Goal: Task Accomplishment & Management: Complete application form

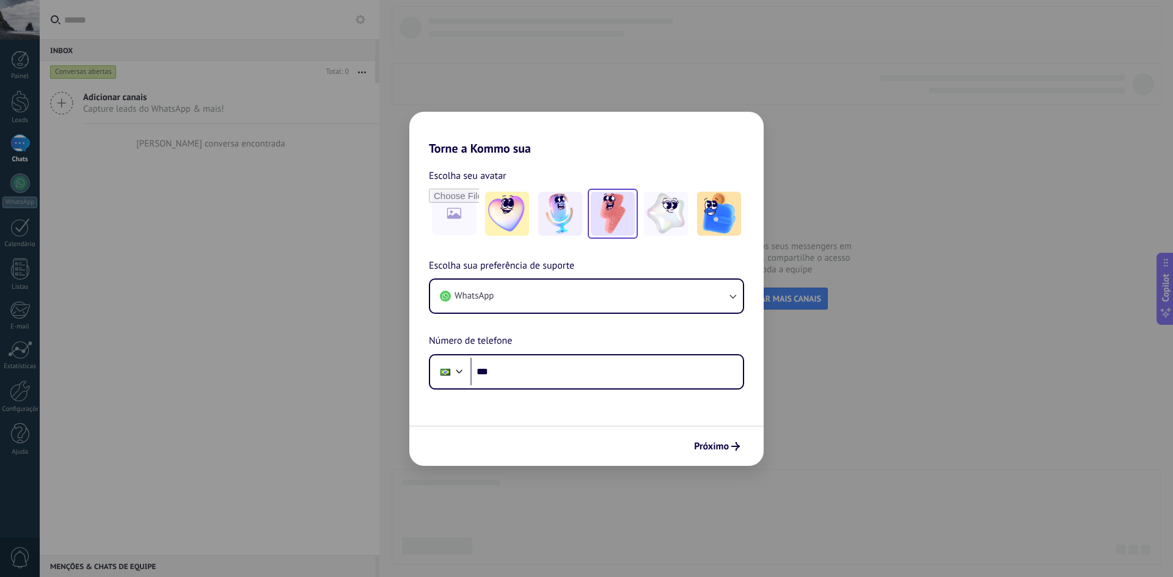
click at [621, 222] on img at bounding box center [613, 214] width 44 height 44
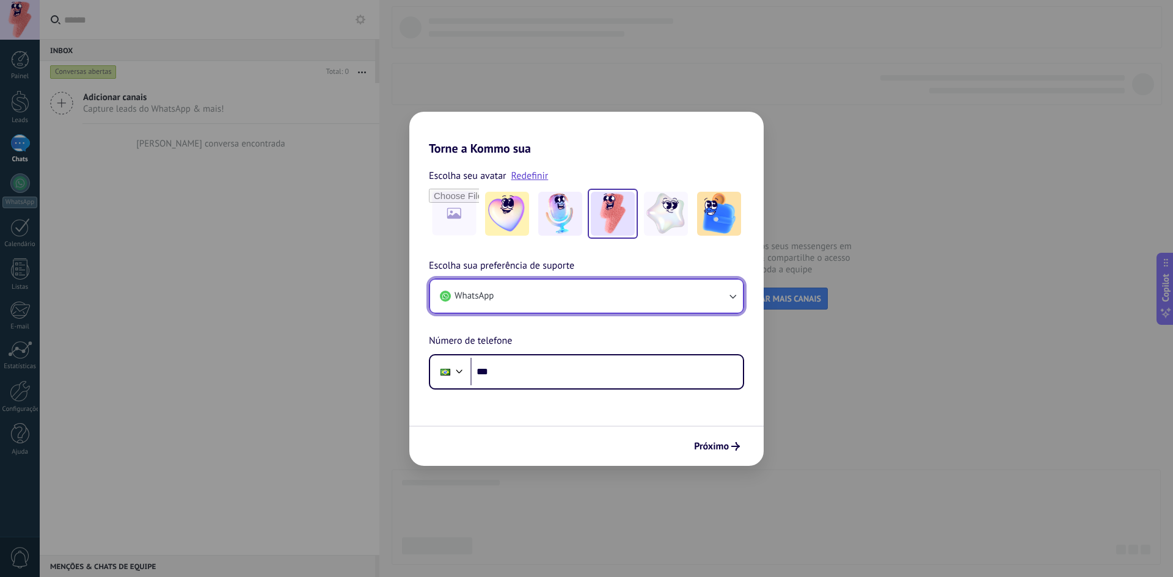
click at [572, 288] on button "WhatsApp" at bounding box center [586, 296] width 313 height 33
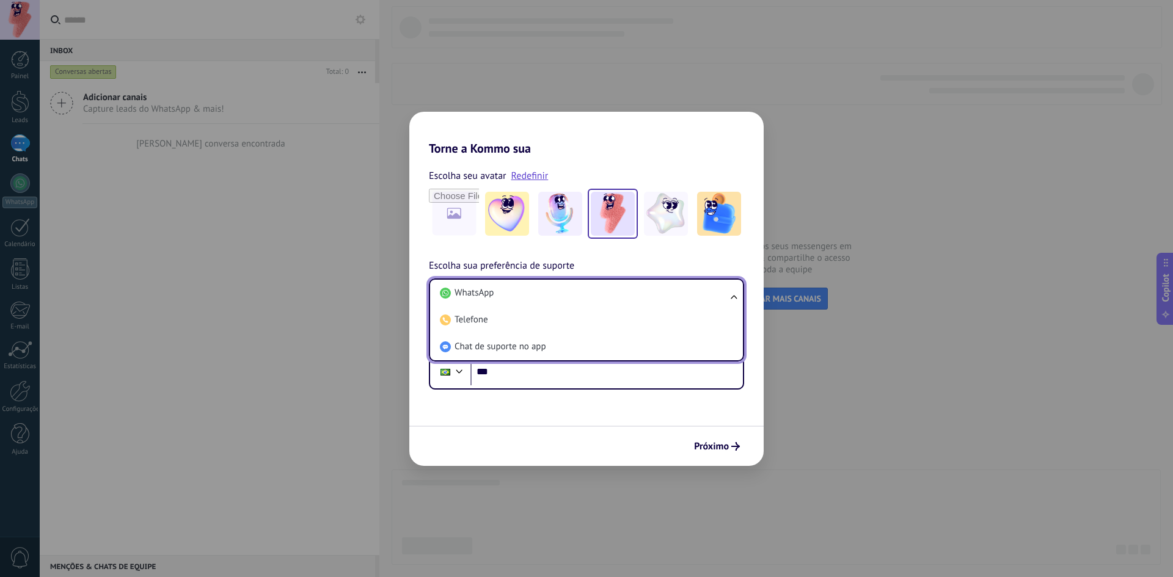
click at [572, 288] on li "WhatsApp" at bounding box center [584, 293] width 298 height 27
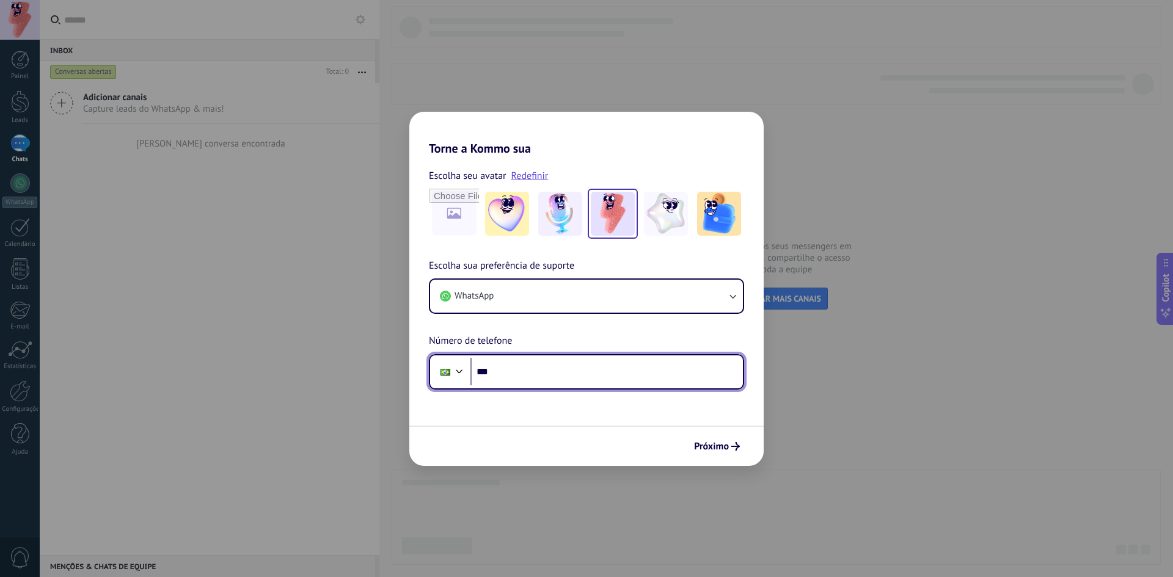
click at [569, 360] on input "***" at bounding box center [606, 372] width 272 height 28
type input "**********"
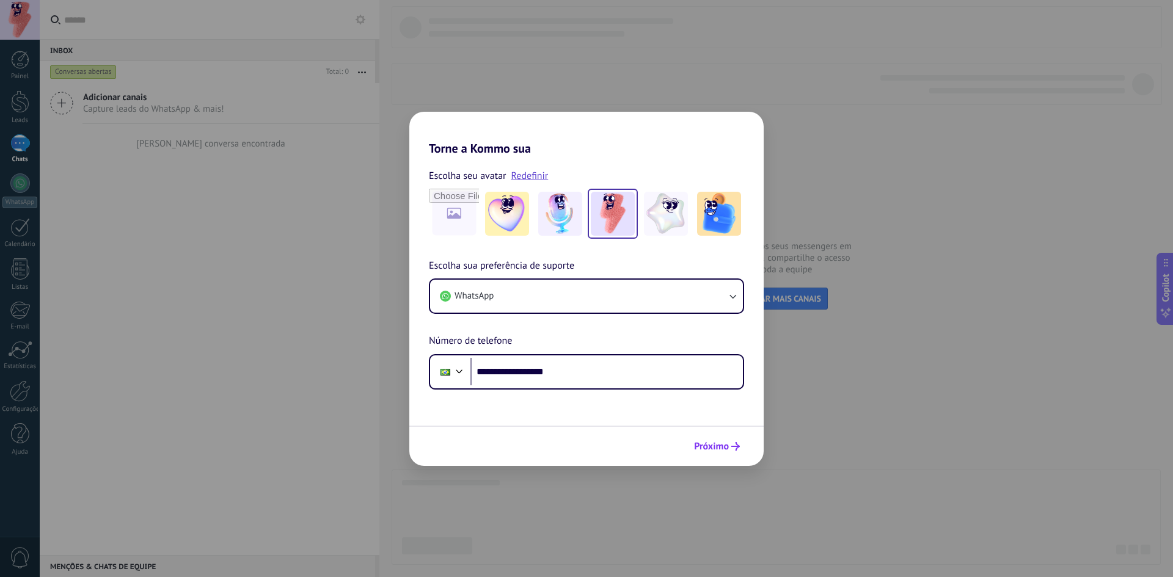
click at [713, 453] on button "Próximo" at bounding box center [716, 446] width 57 height 21
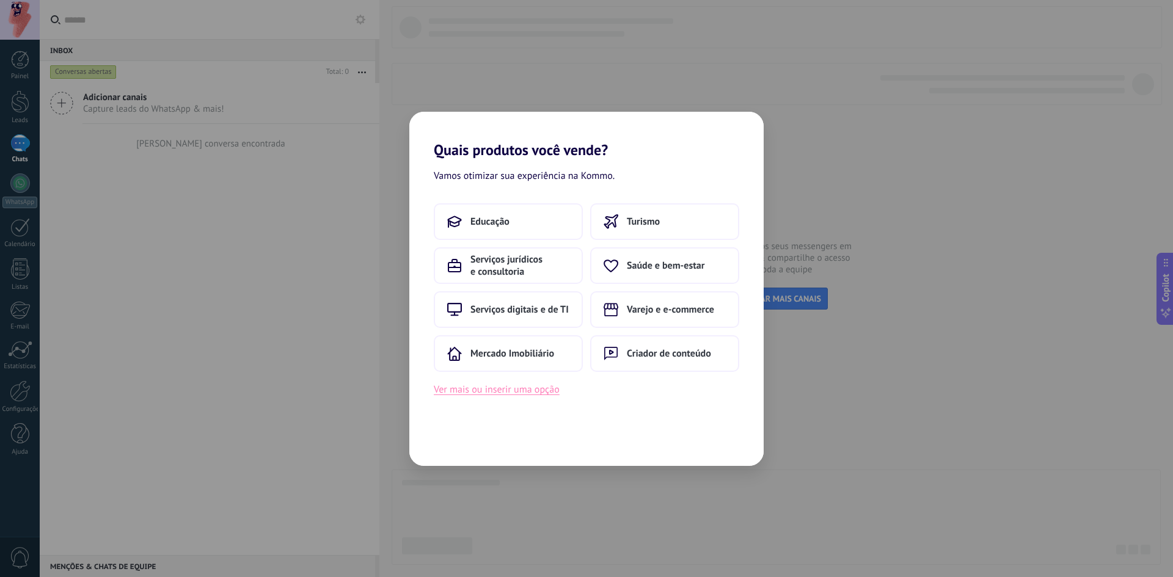
click at [524, 389] on button "Ver mais ou inserir uma opção" at bounding box center [497, 390] width 126 height 16
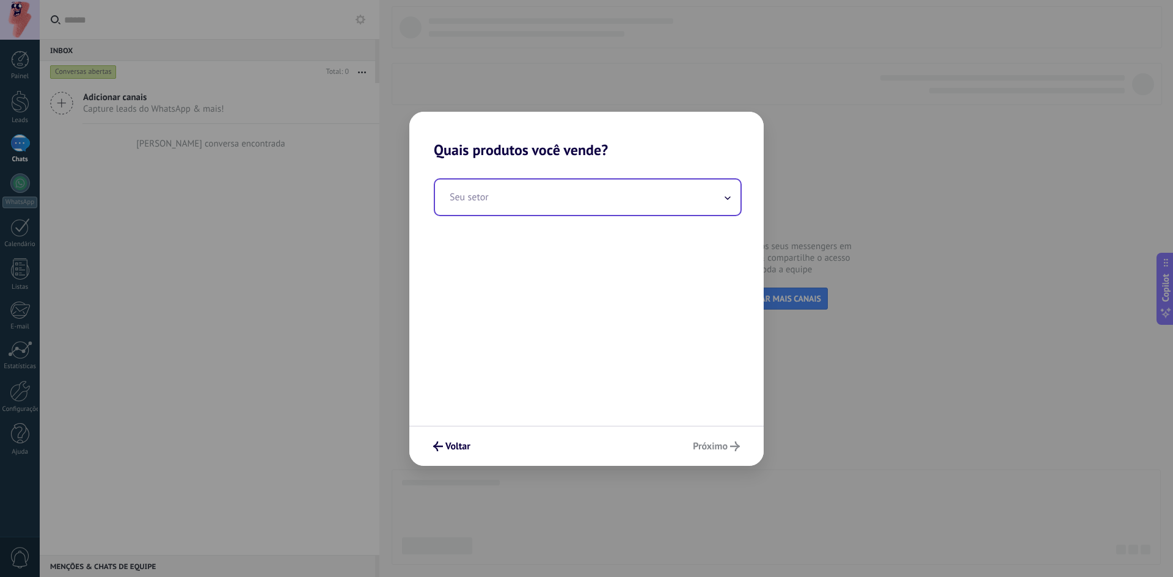
click at [560, 188] on input "text" at bounding box center [587, 197] width 305 height 35
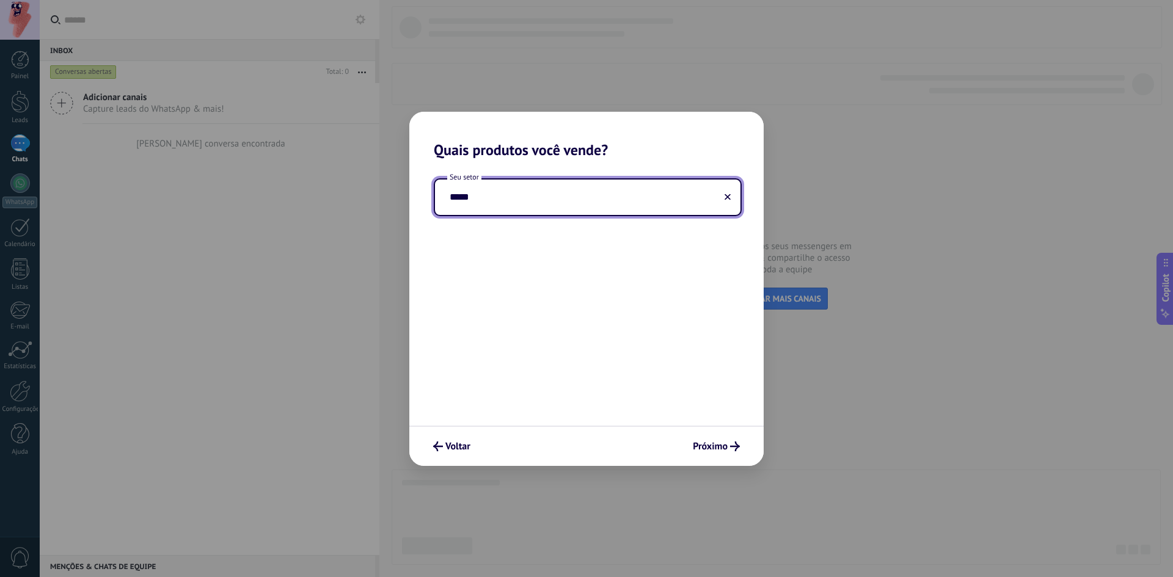
drag, startPoint x: 560, startPoint y: 188, endPoint x: 398, endPoint y: 193, distance: 162.0
click at [399, 192] on div "Quais produtos você vende? Seu setor ***** [GEOGRAPHIC_DATA]" at bounding box center [586, 288] width 1173 height 577
type input "*"
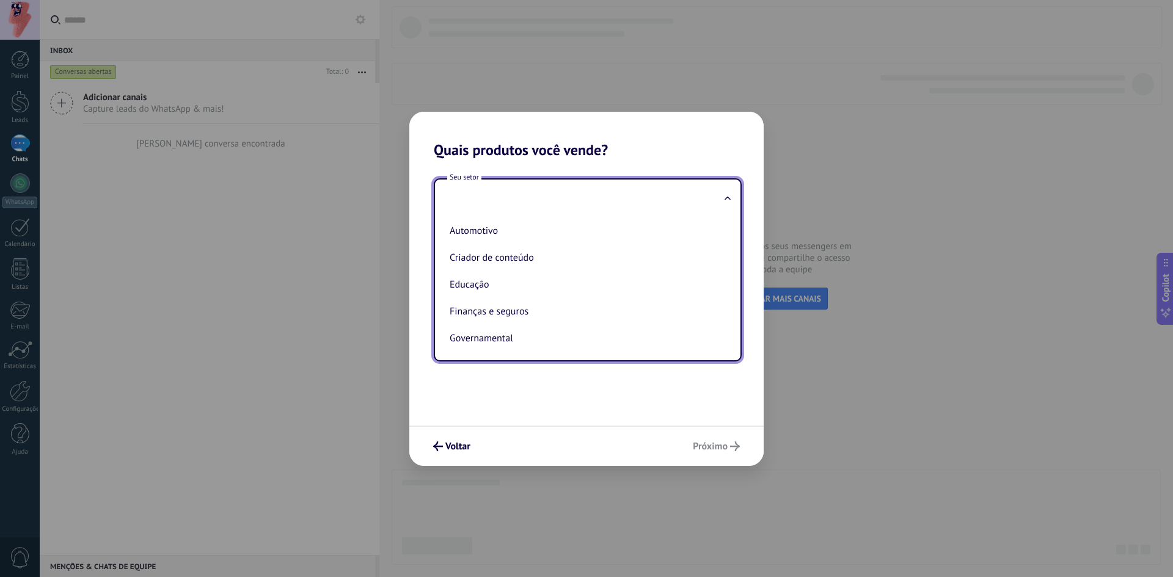
type input "*"
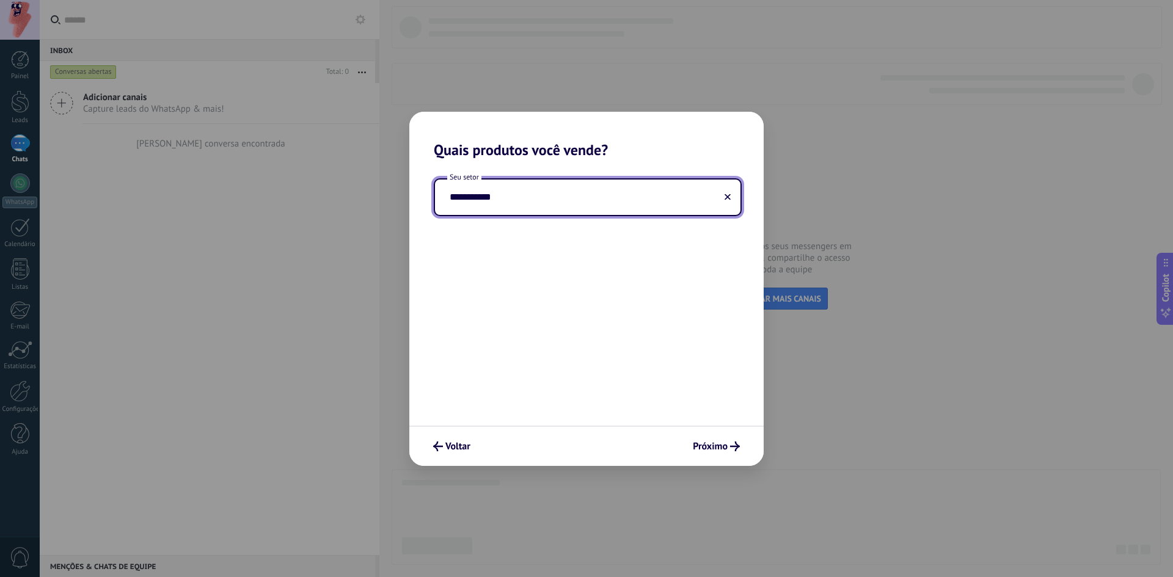
drag, startPoint x: 507, startPoint y: 195, endPoint x: 391, endPoint y: 203, distance: 116.3
click at [391, 203] on div "**********" at bounding box center [586, 288] width 1173 height 577
type input "**********"
click at [703, 450] on span "Próximo" at bounding box center [710, 446] width 35 height 9
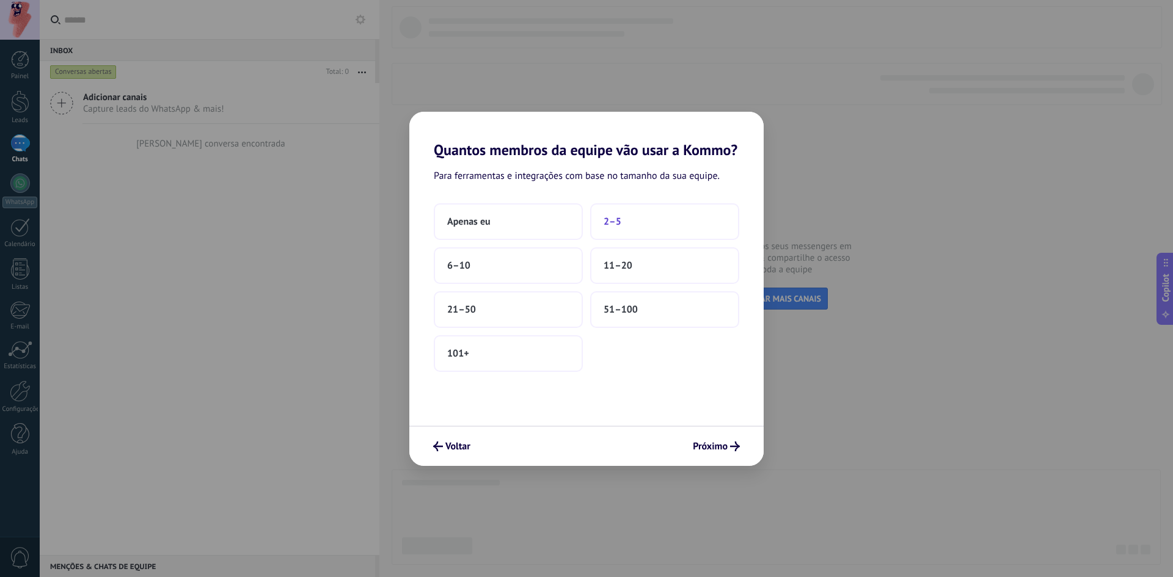
click at [608, 210] on button "2–5" at bounding box center [664, 221] width 149 height 37
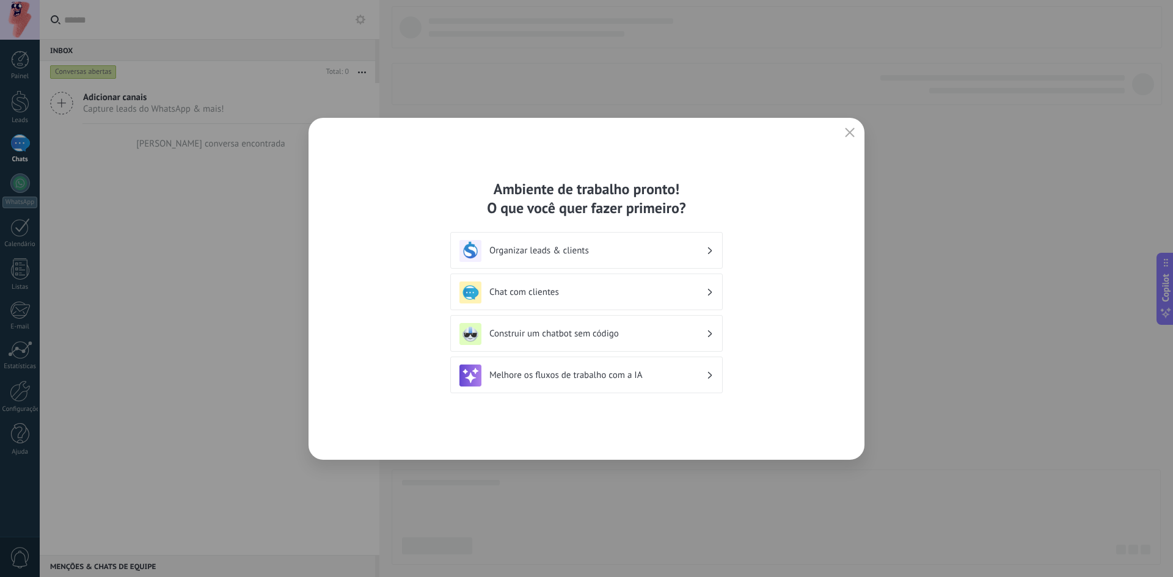
click at [590, 250] on h3 "Organizar leads & clients" at bounding box center [597, 251] width 217 height 12
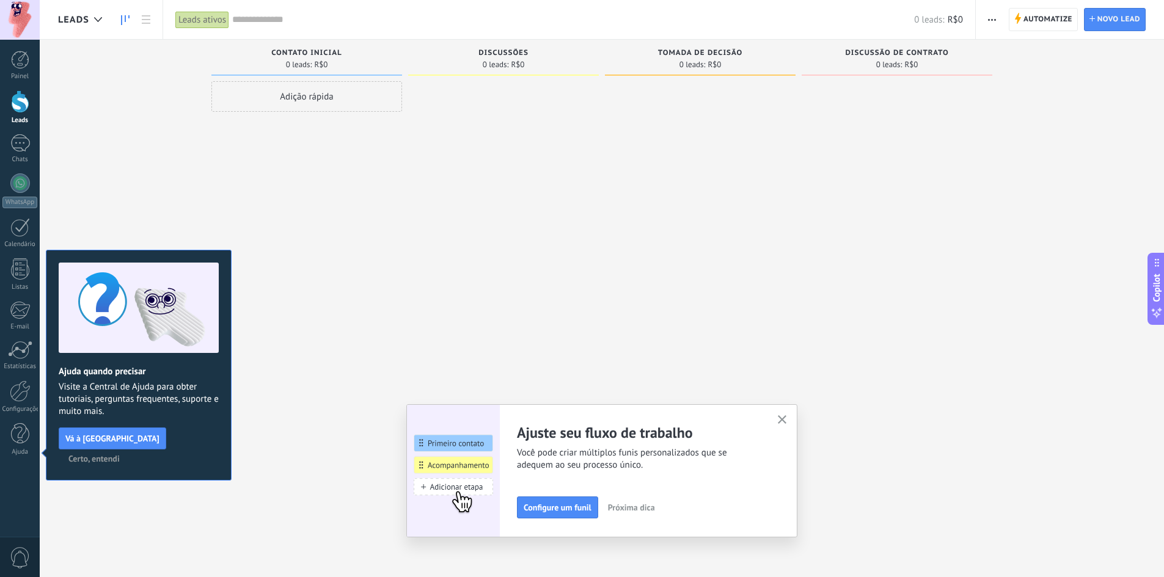
click at [785, 418] on icon "button" at bounding box center [782, 419] width 9 height 9
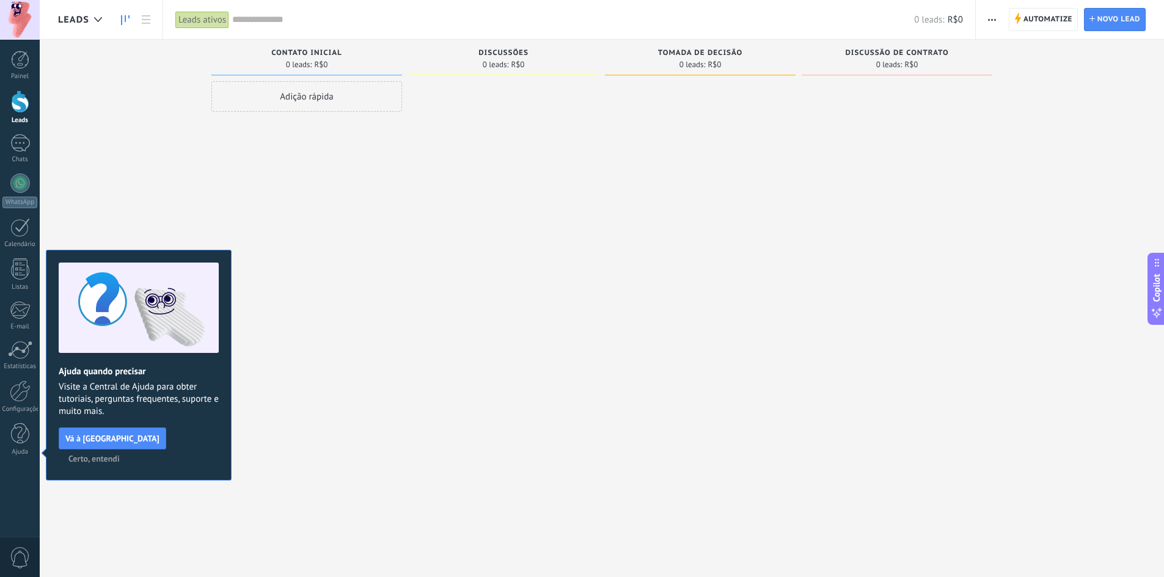
click at [120, 455] on span "Certo, entendi" at bounding box center [93, 459] width 51 height 9
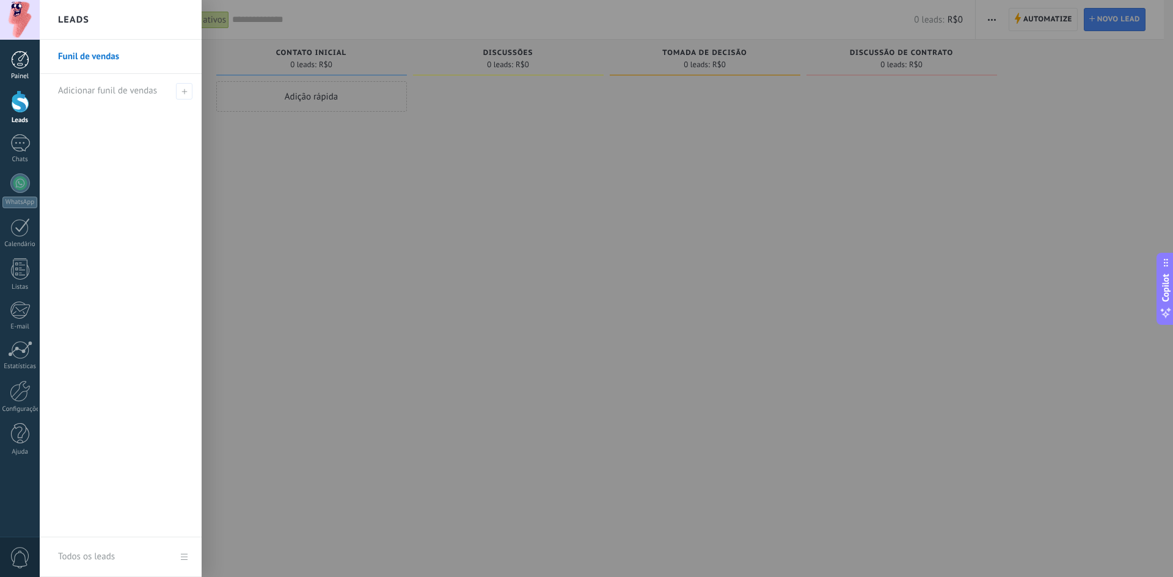
click at [24, 69] on link "Painel" at bounding box center [20, 66] width 40 height 30
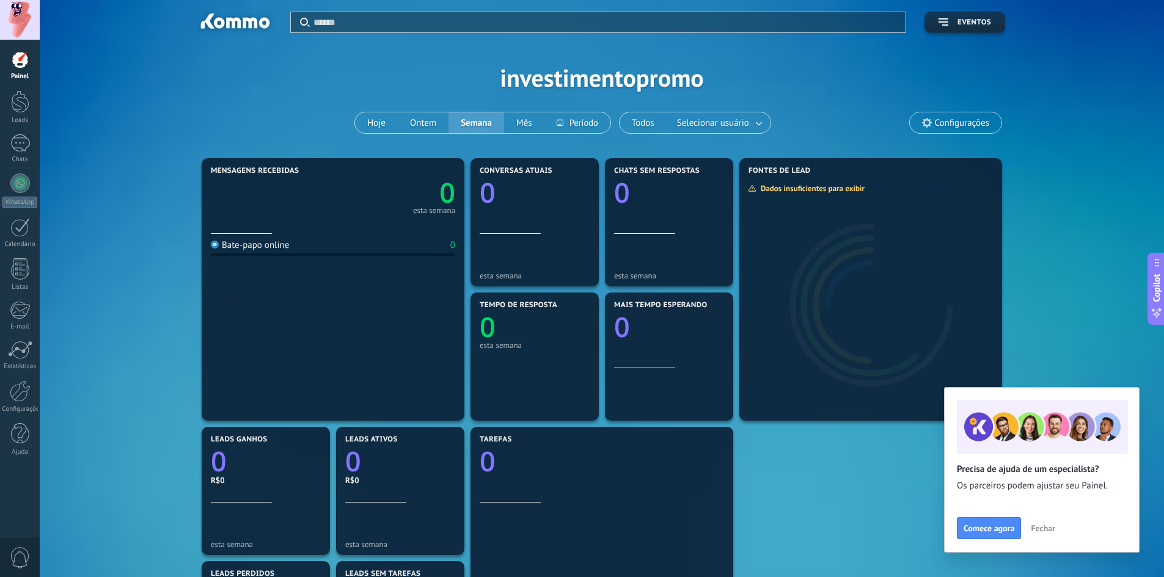
click at [1042, 531] on span "Fechar" at bounding box center [1043, 528] width 24 height 9
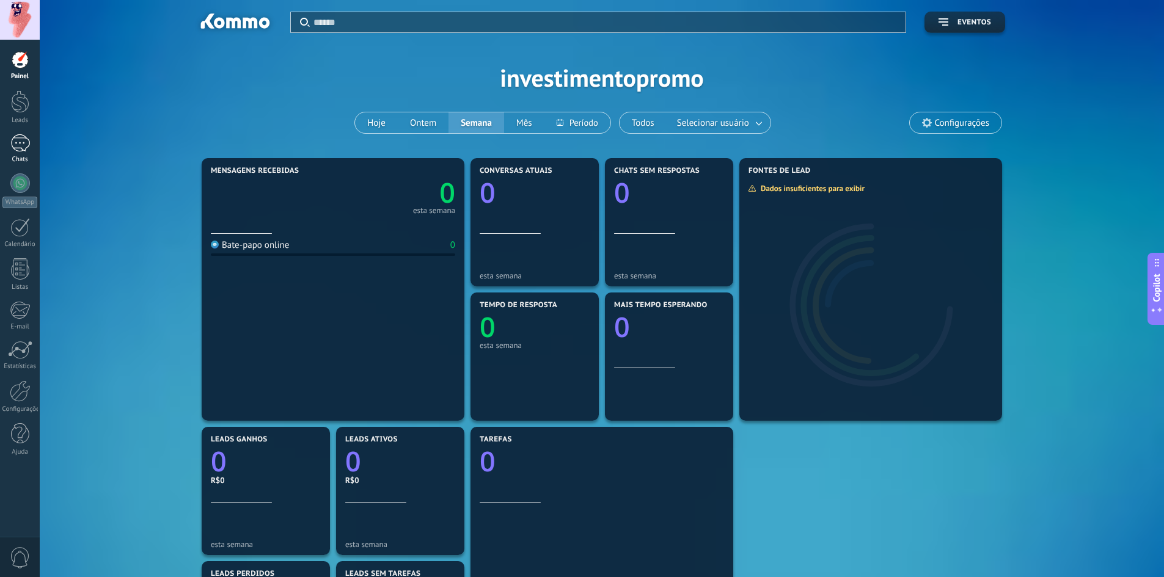
click at [24, 139] on div at bounding box center [20, 143] width 20 height 18
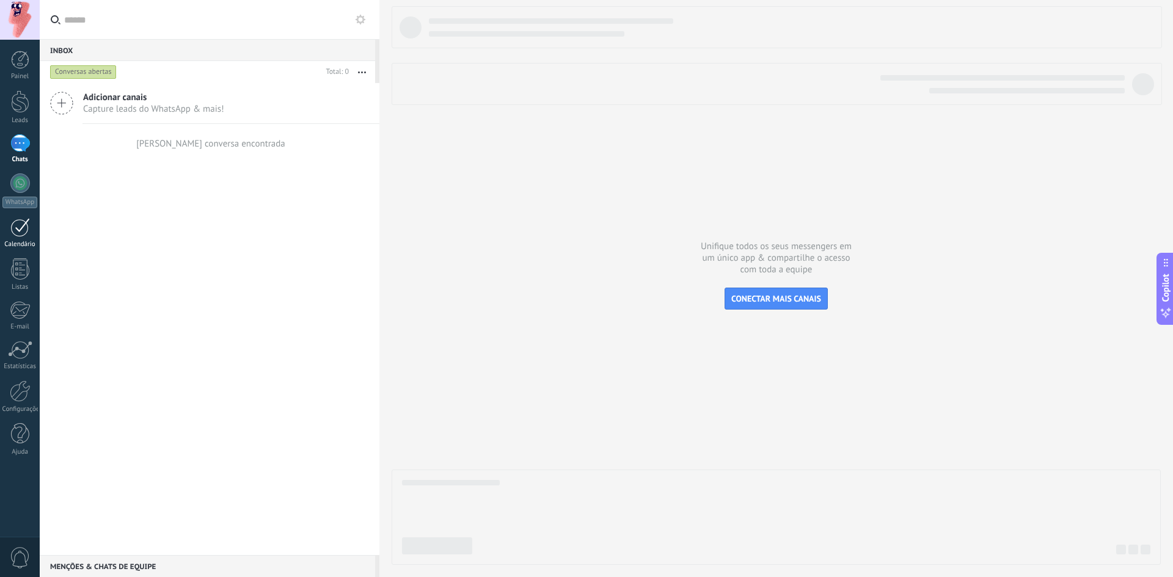
click at [18, 224] on div at bounding box center [20, 227] width 20 height 19
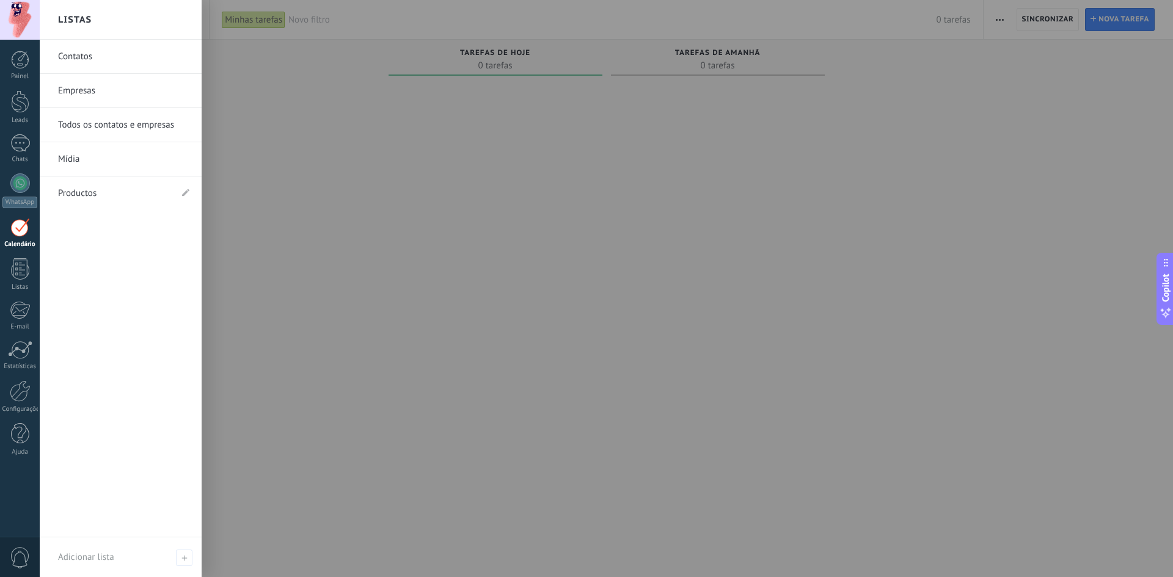
click at [81, 56] on link "Contatos" at bounding box center [123, 57] width 131 height 34
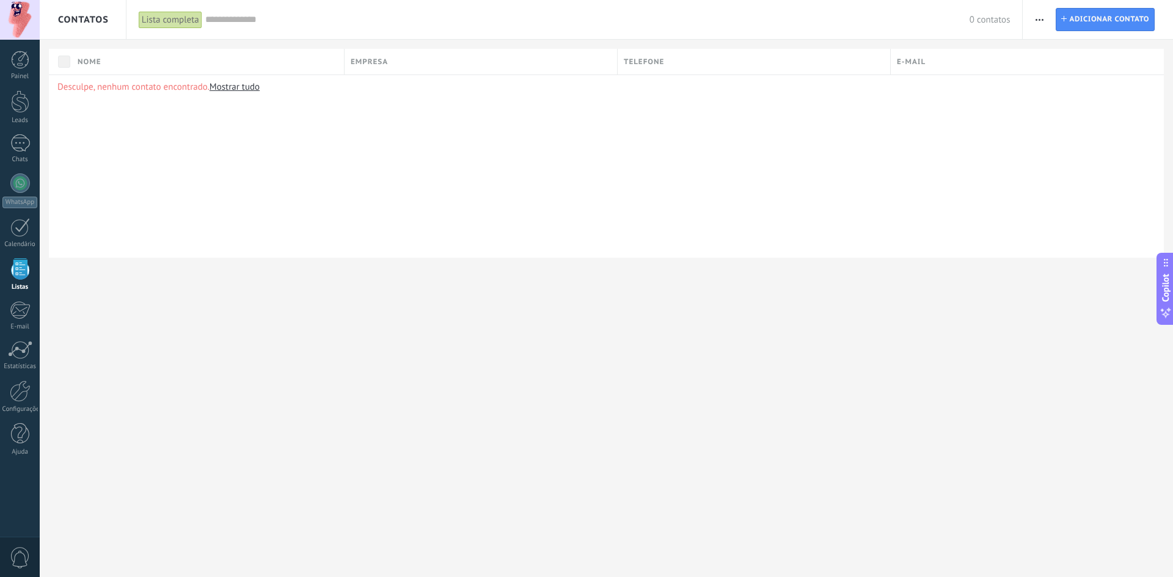
click at [12, 23] on div at bounding box center [20, 20] width 40 height 40
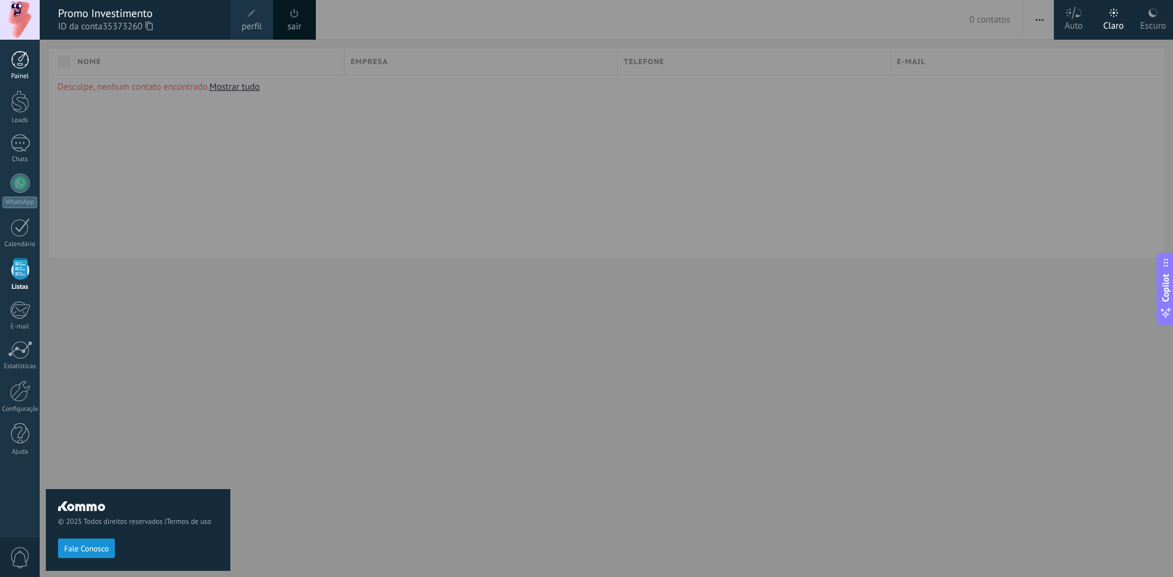
click at [29, 70] on link "Painel" at bounding box center [20, 66] width 40 height 30
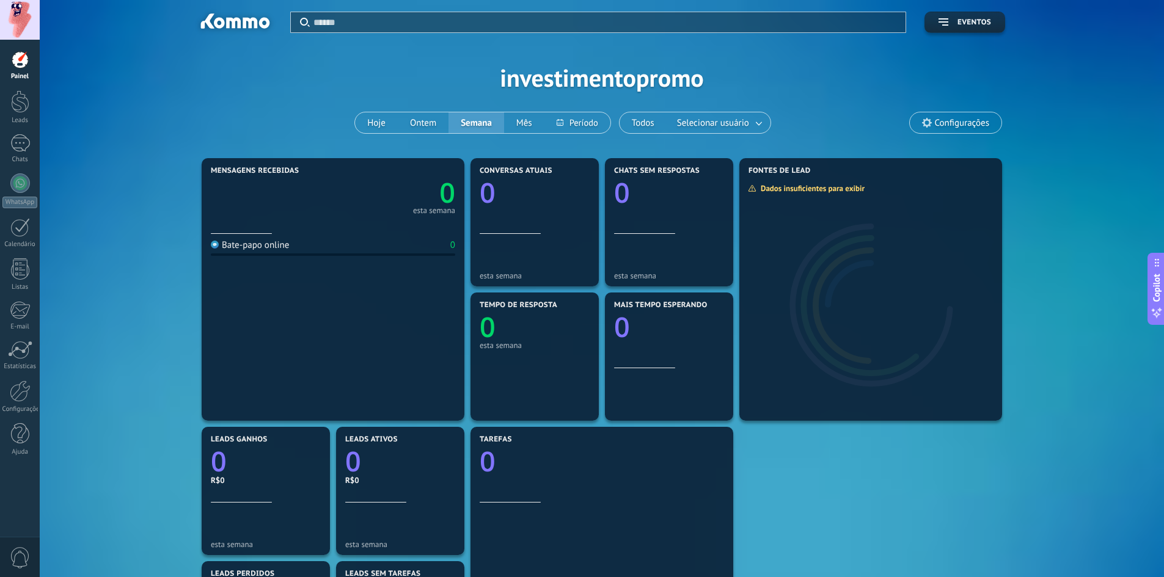
click at [28, 63] on div at bounding box center [20, 60] width 18 height 18
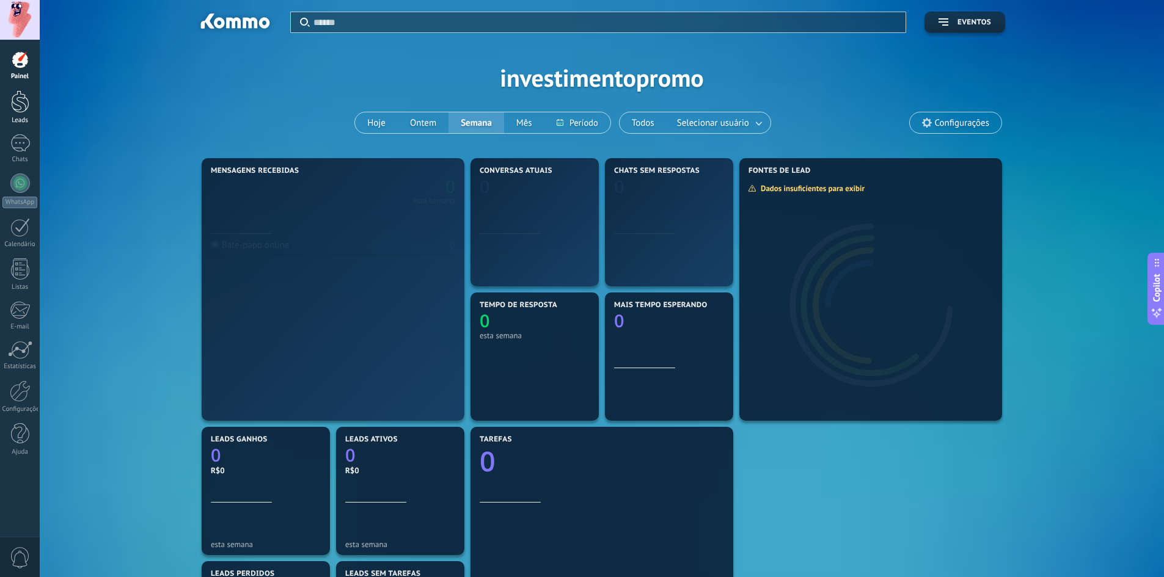
click at [21, 106] on div at bounding box center [20, 101] width 18 height 23
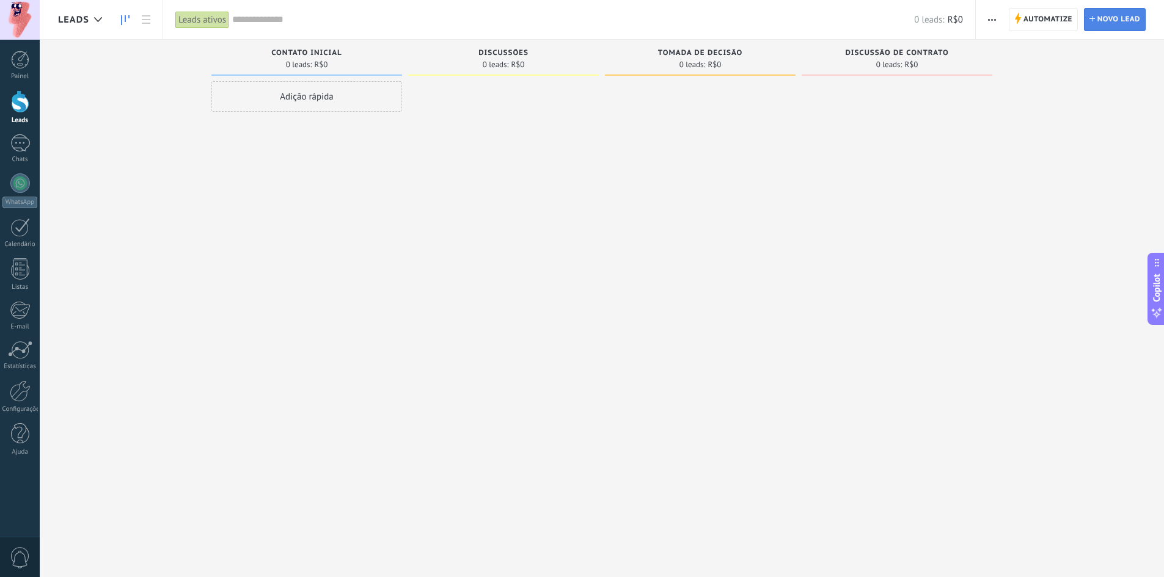
click at [1106, 22] on span "Novo lead" at bounding box center [1118, 20] width 43 height 22
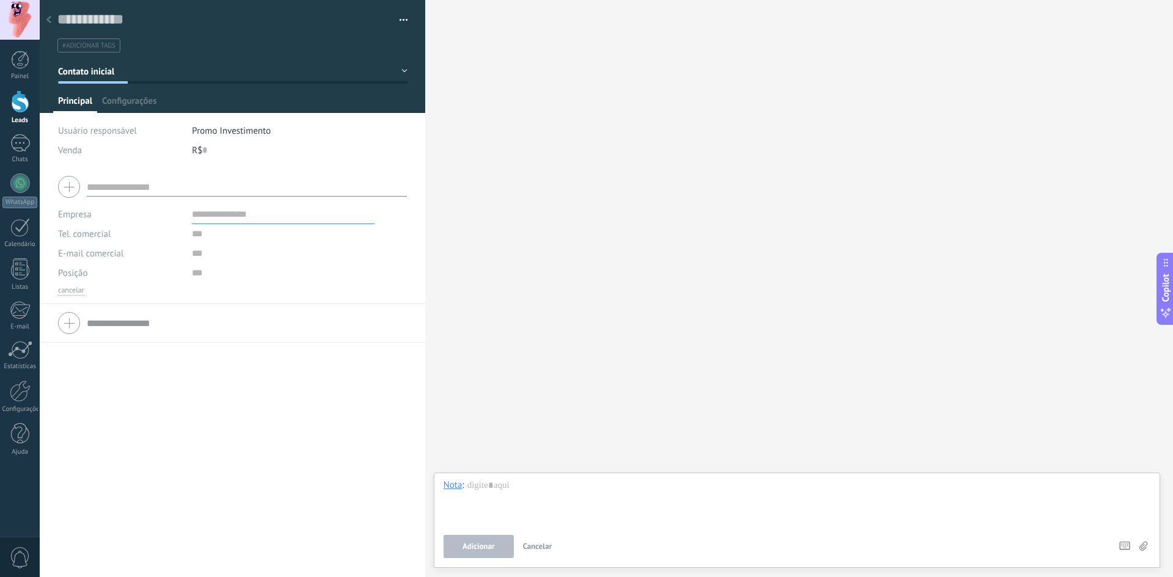
click at [48, 24] on div at bounding box center [48, 21] width 17 height 24
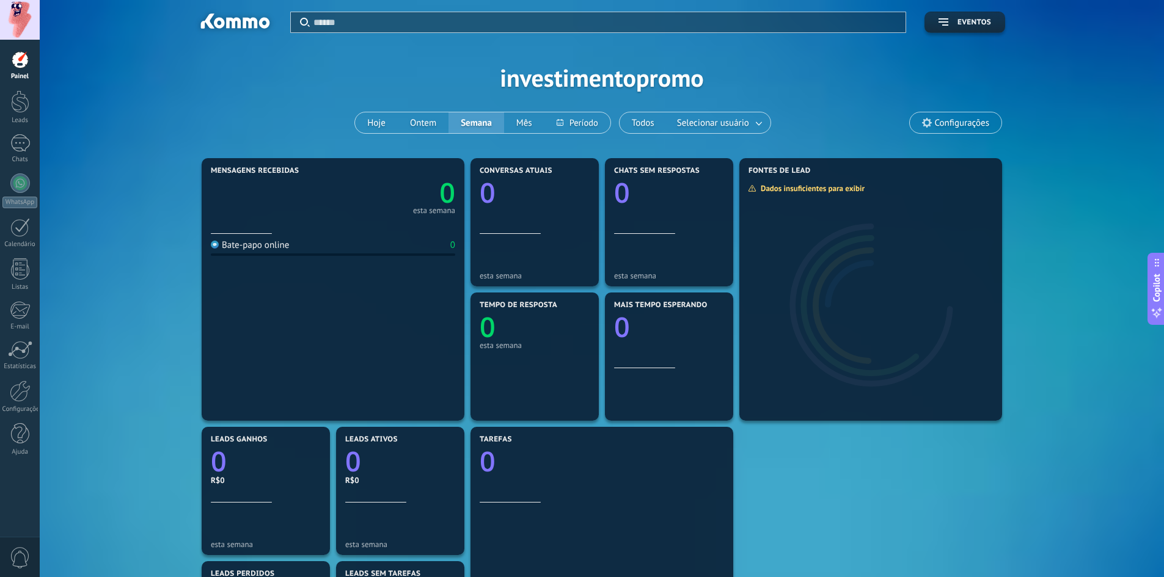
click at [20, 21] on div at bounding box center [20, 20] width 40 height 40
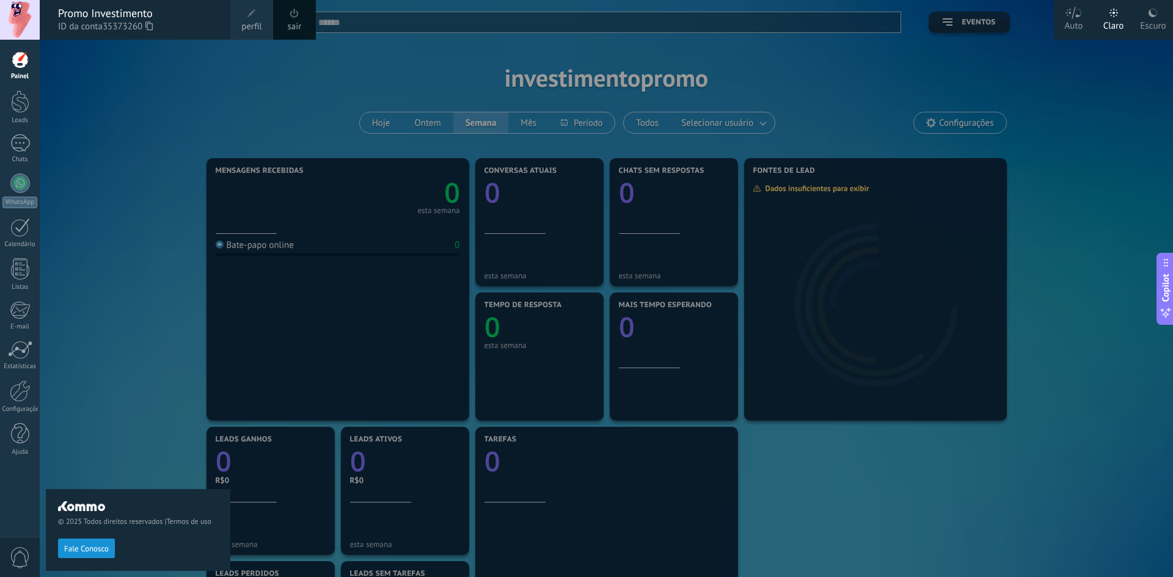
click at [125, 13] on div "Promo Investimento" at bounding box center [138, 13] width 160 height 13
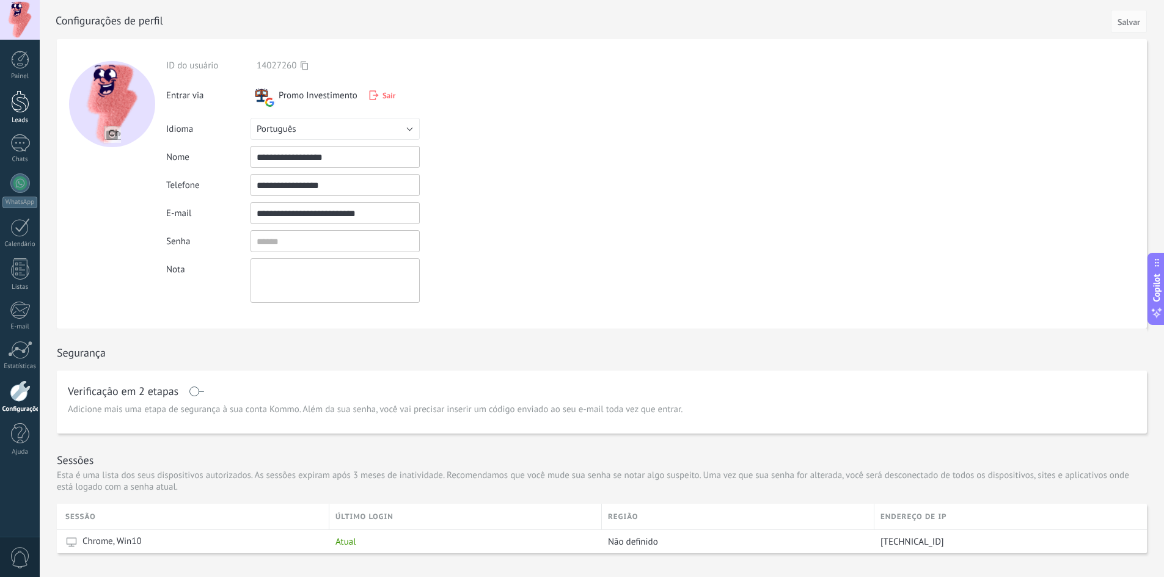
click at [15, 105] on div at bounding box center [20, 101] width 18 height 23
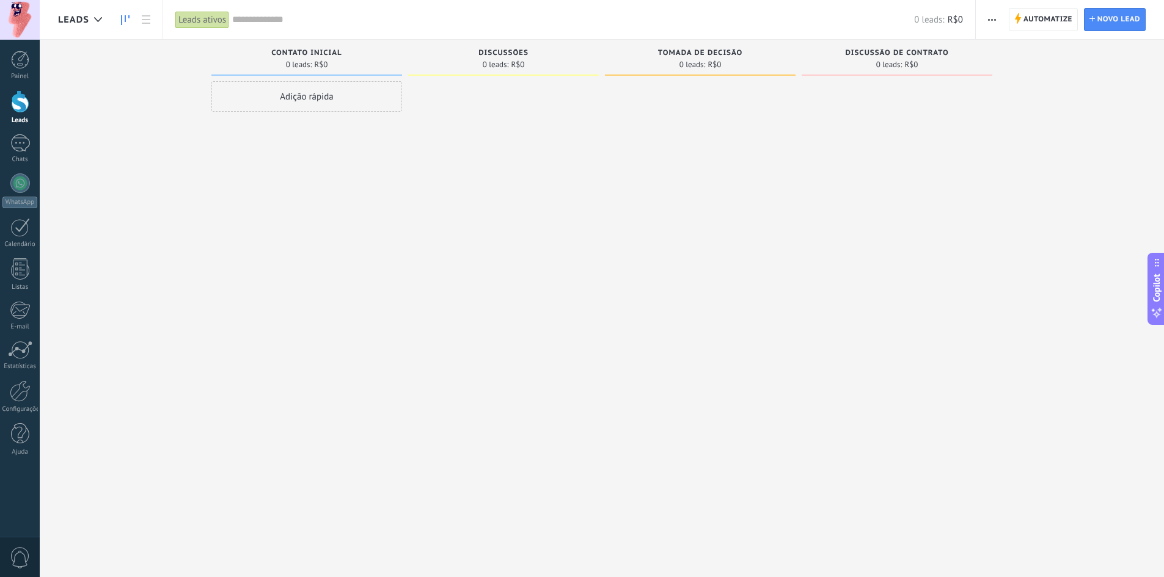
click at [324, 103] on div "Adição rápida" at bounding box center [306, 96] width 191 height 31
click at [335, 316] on div "Adição rápida Adicionar Cancelar Configurações" at bounding box center [306, 290] width 191 height 418
